Goal: Find specific page/section: Find specific page/section

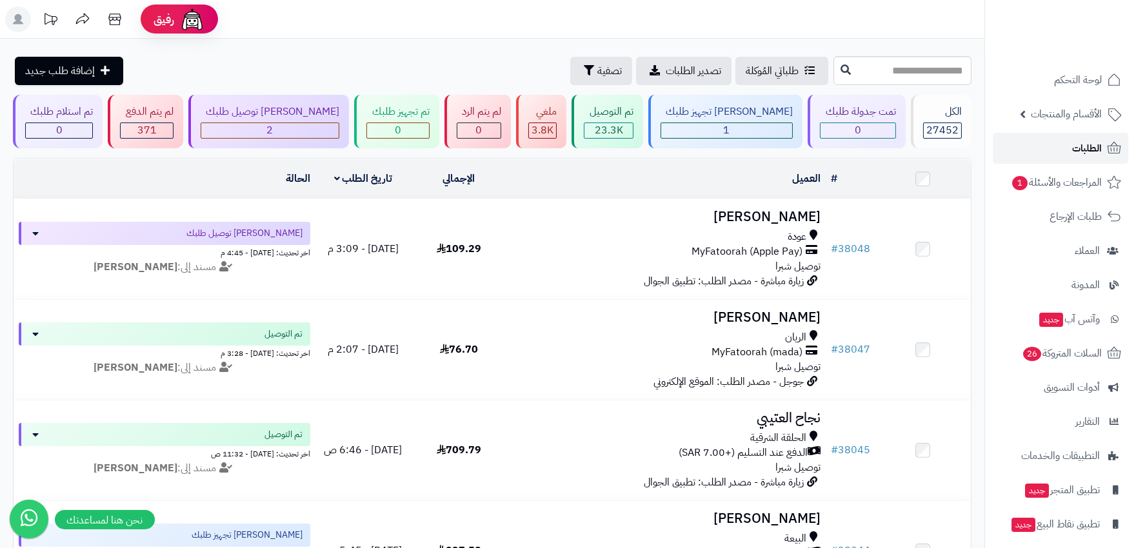
click at [1054, 140] on link "الطلبات" at bounding box center [1059, 148] width 135 height 31
click at [1076, 179] on span "المراجعات والأسئلة 1" at bounding box center [1056, 182] width 90 height 18
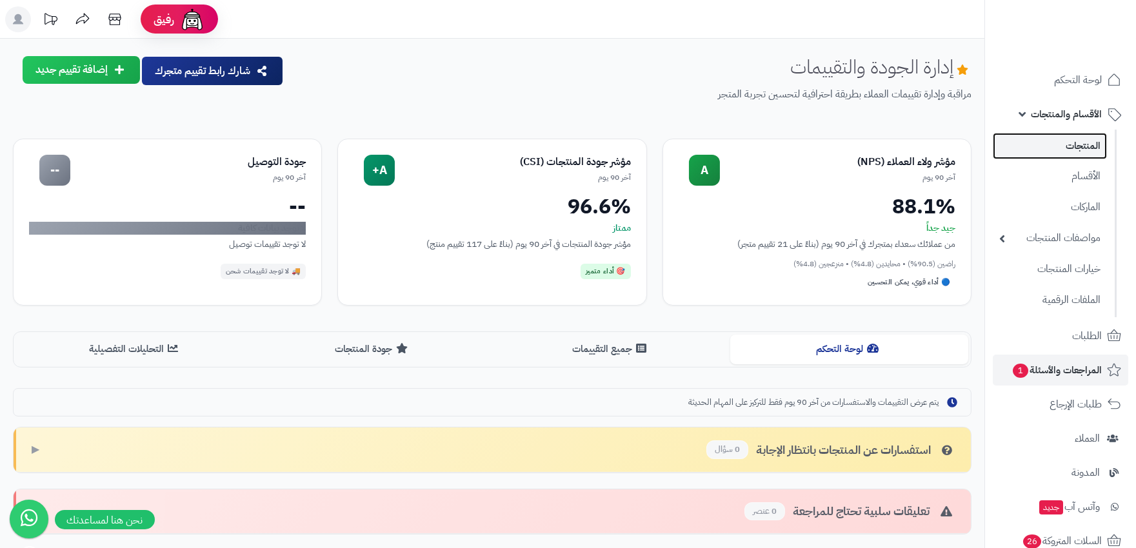
click at [1073, 151] on link "المنتجات" at bounding box center [1049, 146] width 114 height 26
